Goal: Obtain resource: Obtain resource

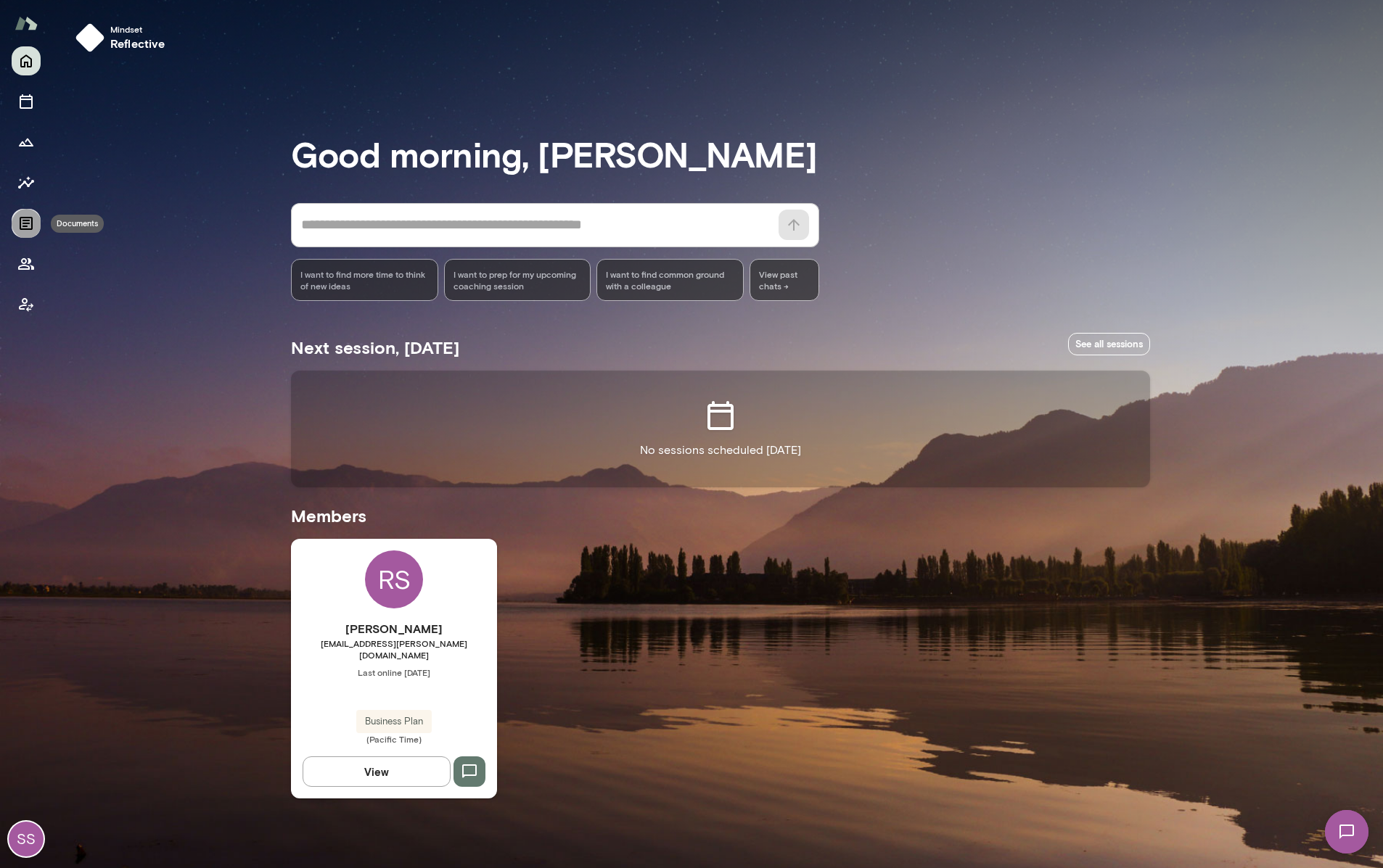
click at [25, 219] on icon "Documents" at bounding box center [26, 224] width 17 height 17
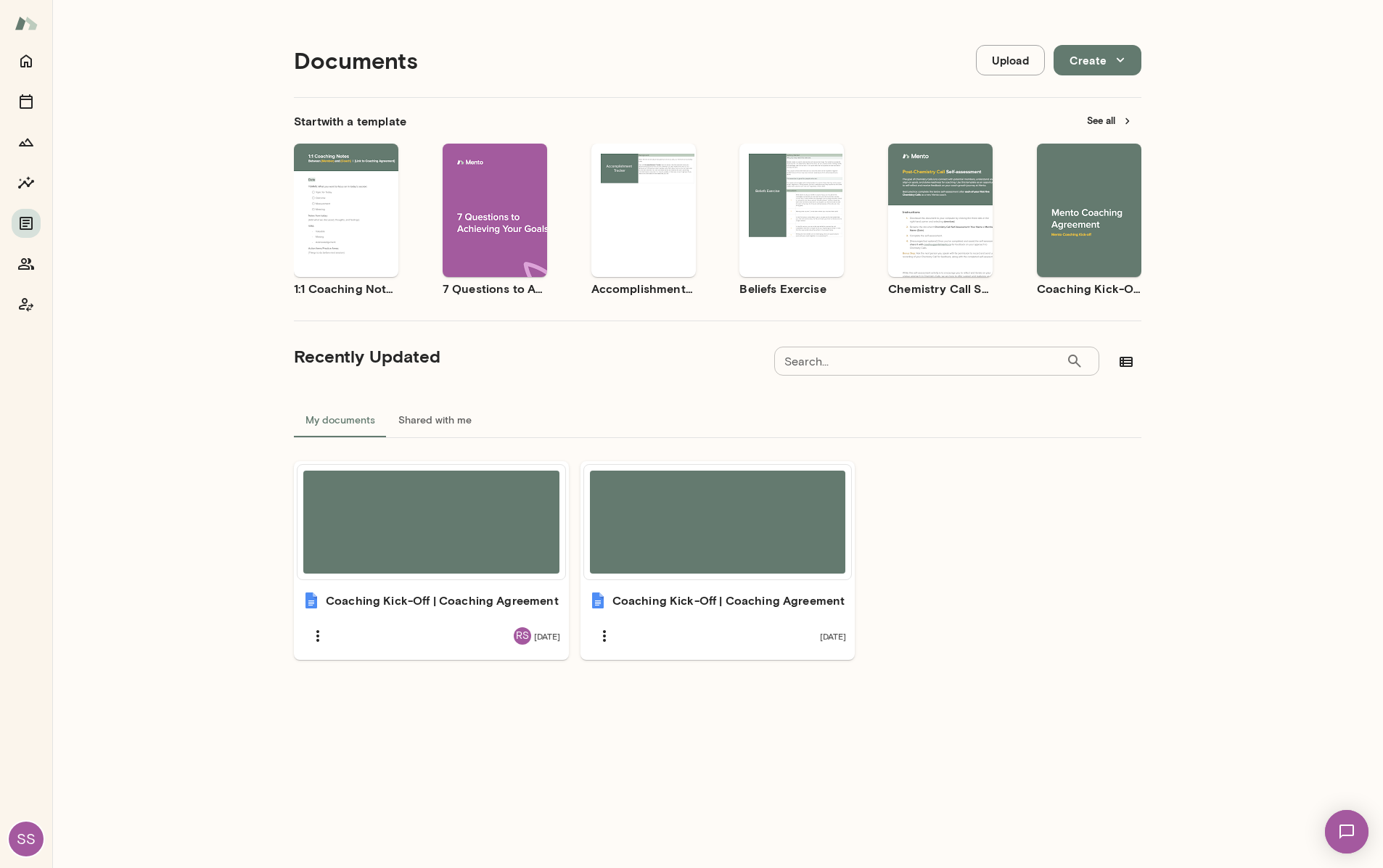
click at [969, 347] on input "Search..." at bounding box center [920, 361] width 292 height 29
type input "**********"
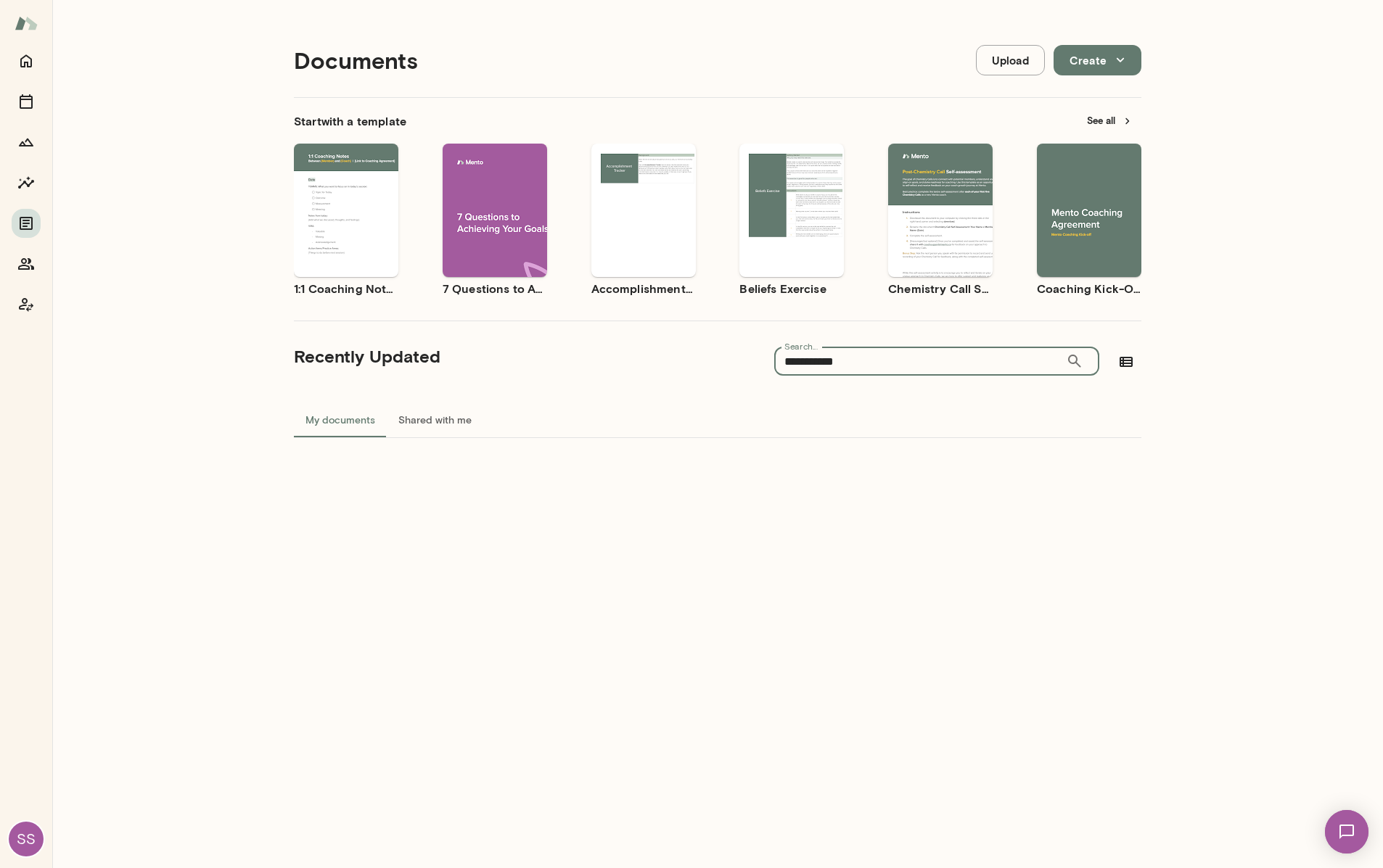
scroll to position [12, 0]
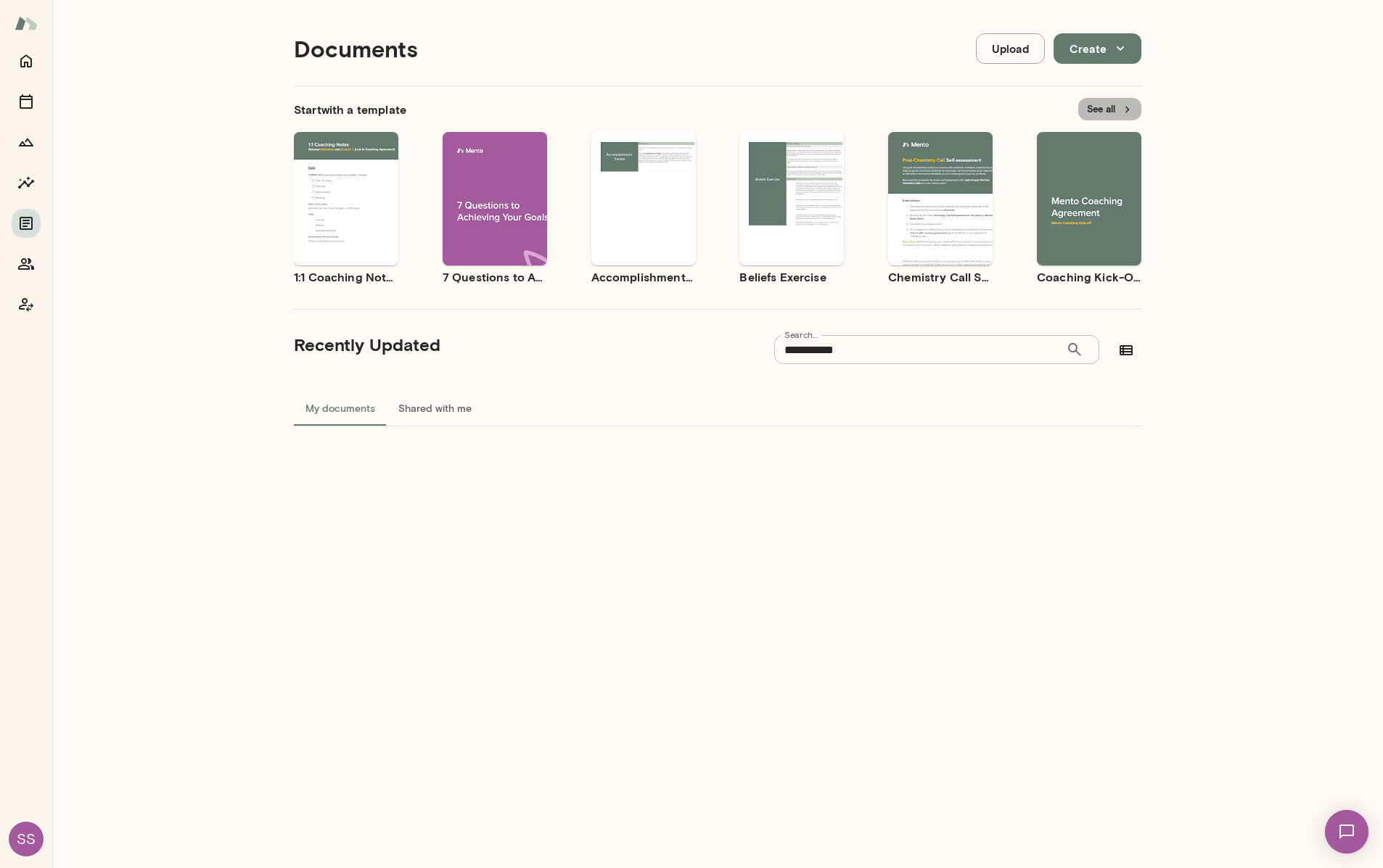
click at [1112, 110] on button "See all" at bounding box center [1110, 109] width 63 height 23
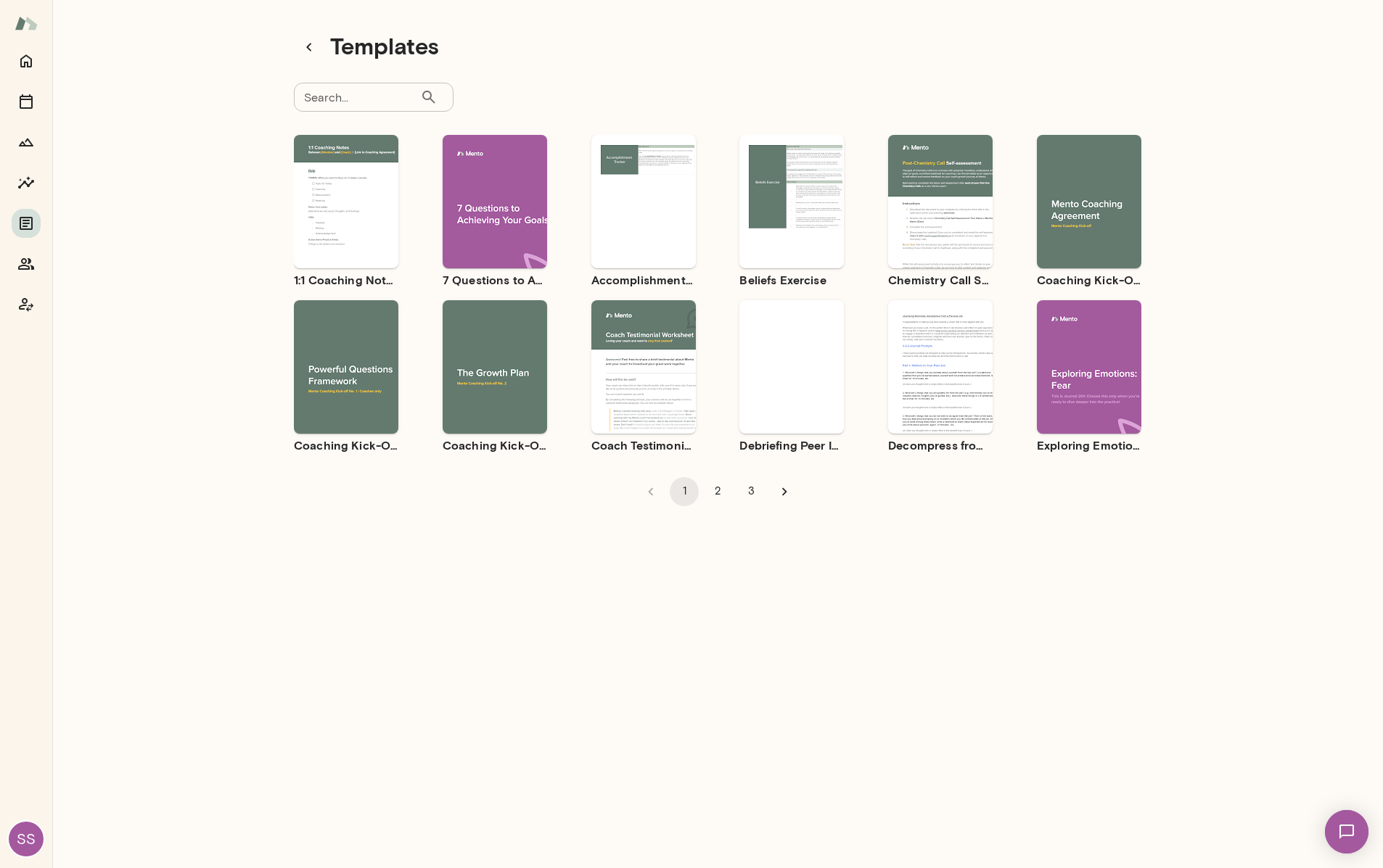
click at [507, 319] on div "Use template Preview" at bounding box center [495, 366] width 105 height 133
